Goal: Obtain resource: Obtain resource

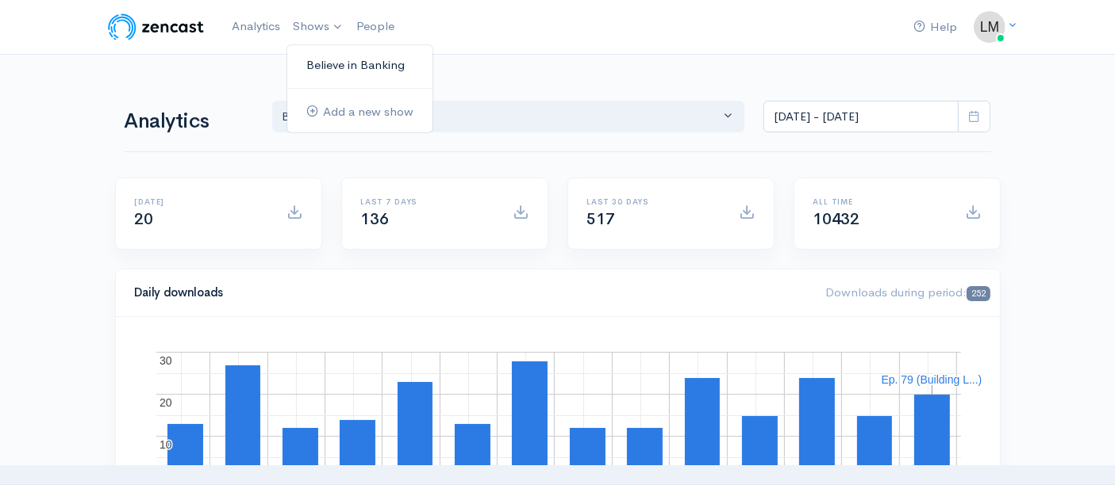
click at [323, 63] on link "Believe in Banking" at bounding box center [359, 66] width 145 height 28
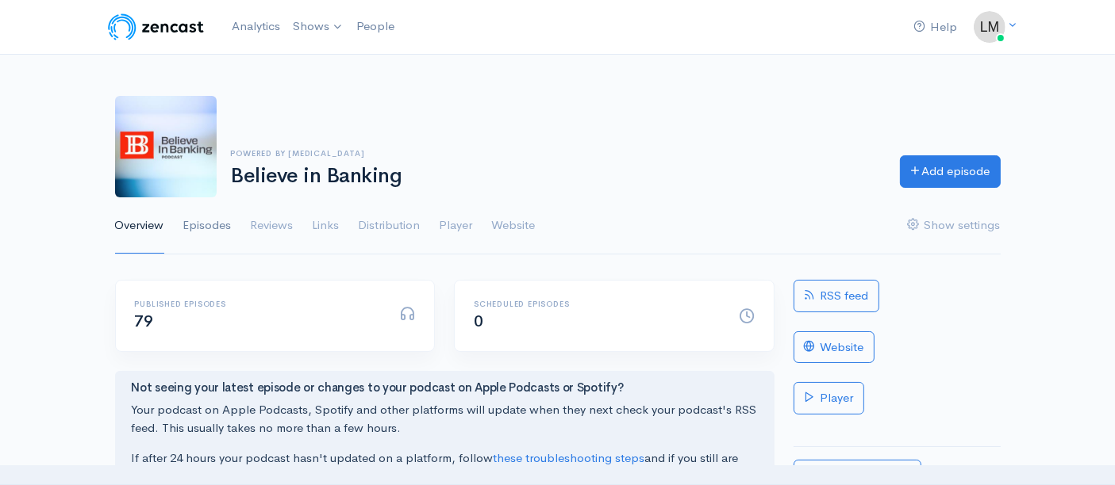
click at [209, 227] on link "Episodes" at bounding box center [207, 226] width 48 height 57
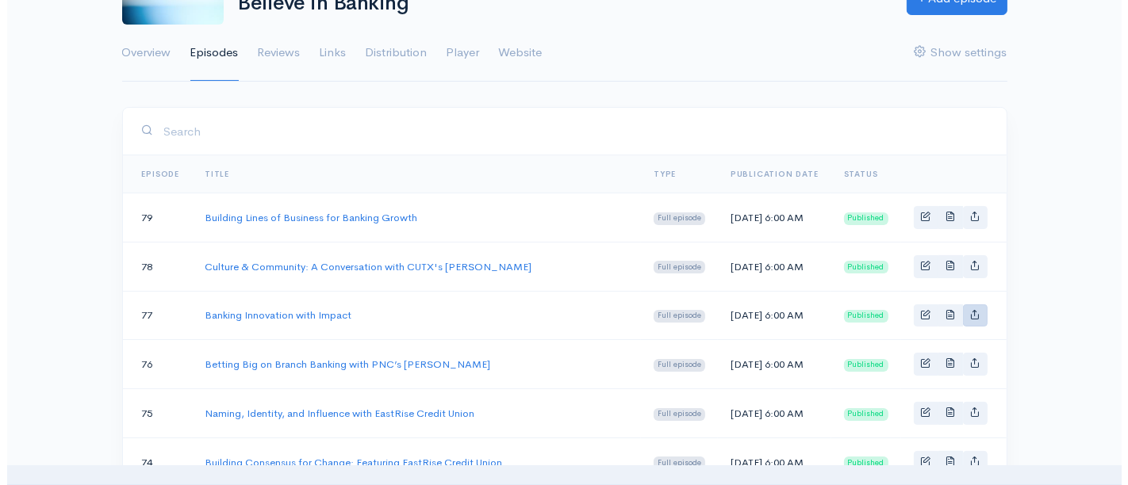
scroll to position [176, 0]
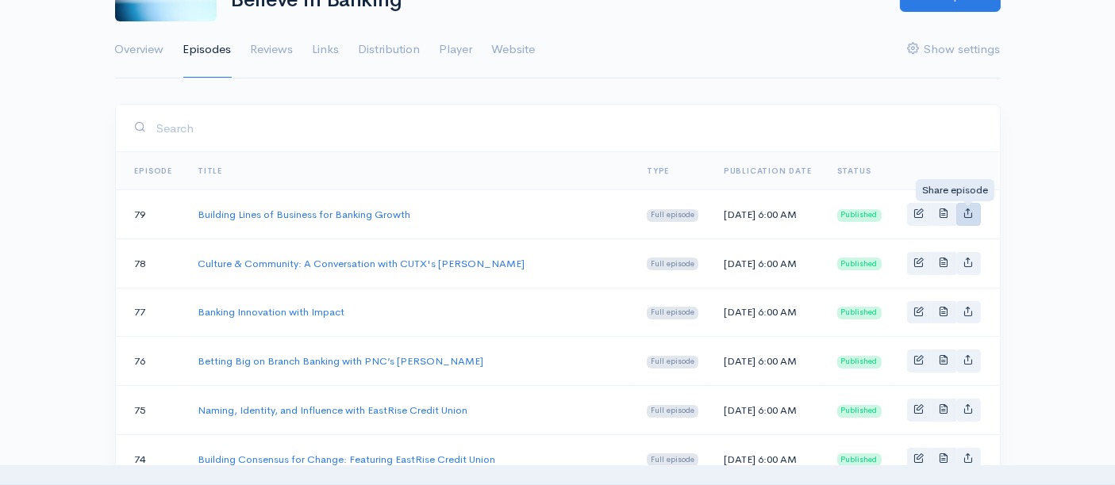
click at [967, 218] on icon "Basic example" at bounding box center [968, 213] width 10 height 10
type input "[URL][DOMAIN_NAME]"
type input "<iframe src='[URL][DOMAIN_NAME]' width='100%' height='190' frameborder='0' scro…"
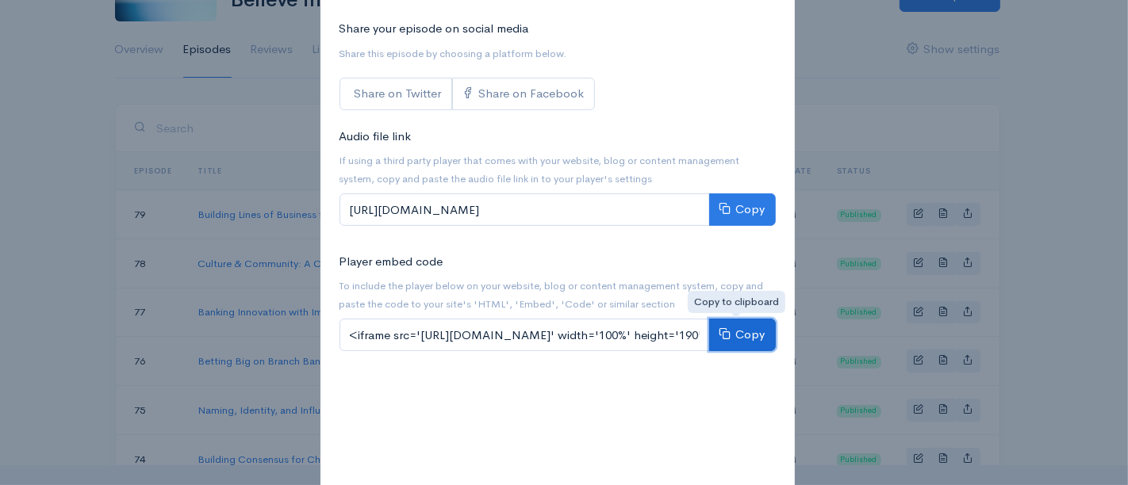
click at [735, 329] on button "Copy" at bounding box center [742, 335] width 67 height 33
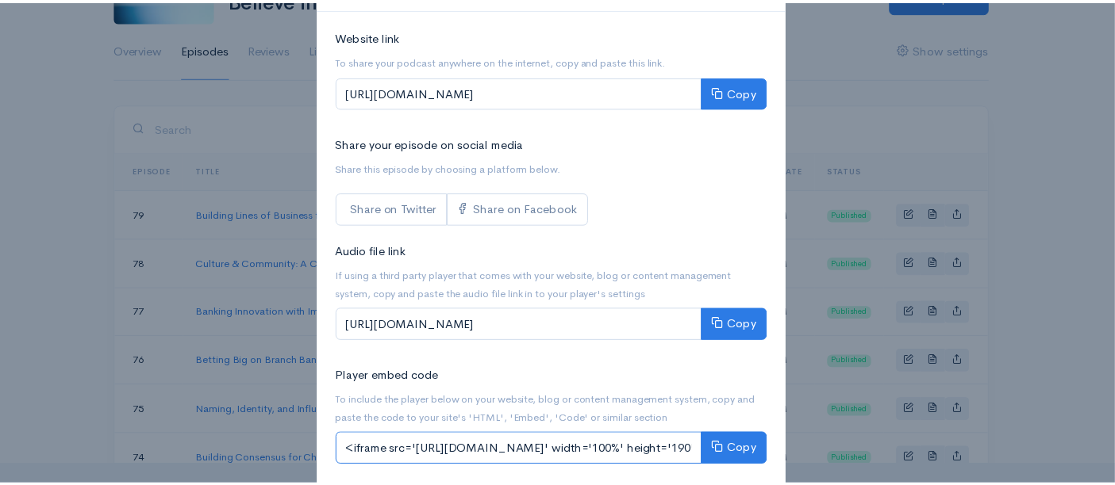
scroll to position [0, 0]
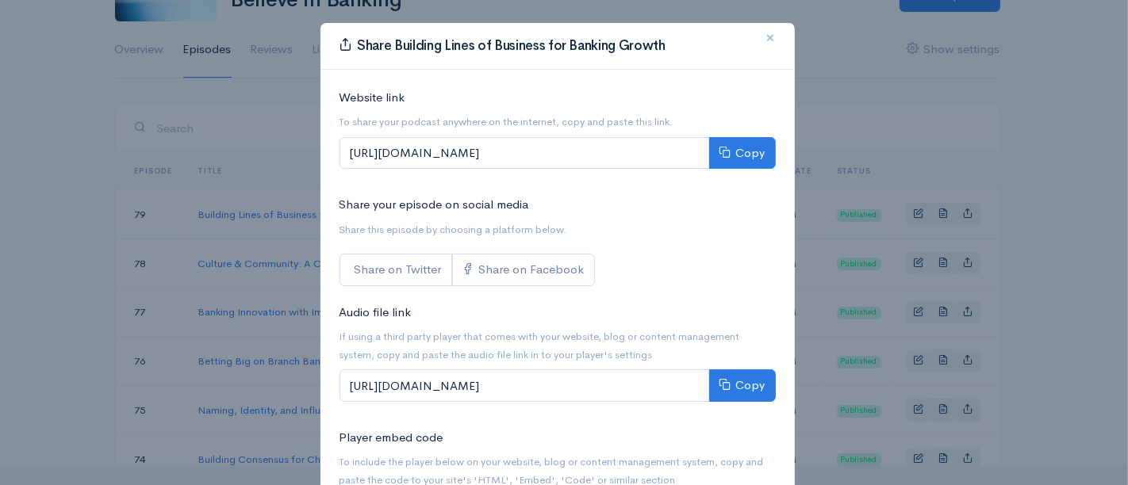
click at [766, 40] on span "×" at bounding box center [771, 37] width 10 height 23
